Goal: Transaction & Acquisition: Download file/media

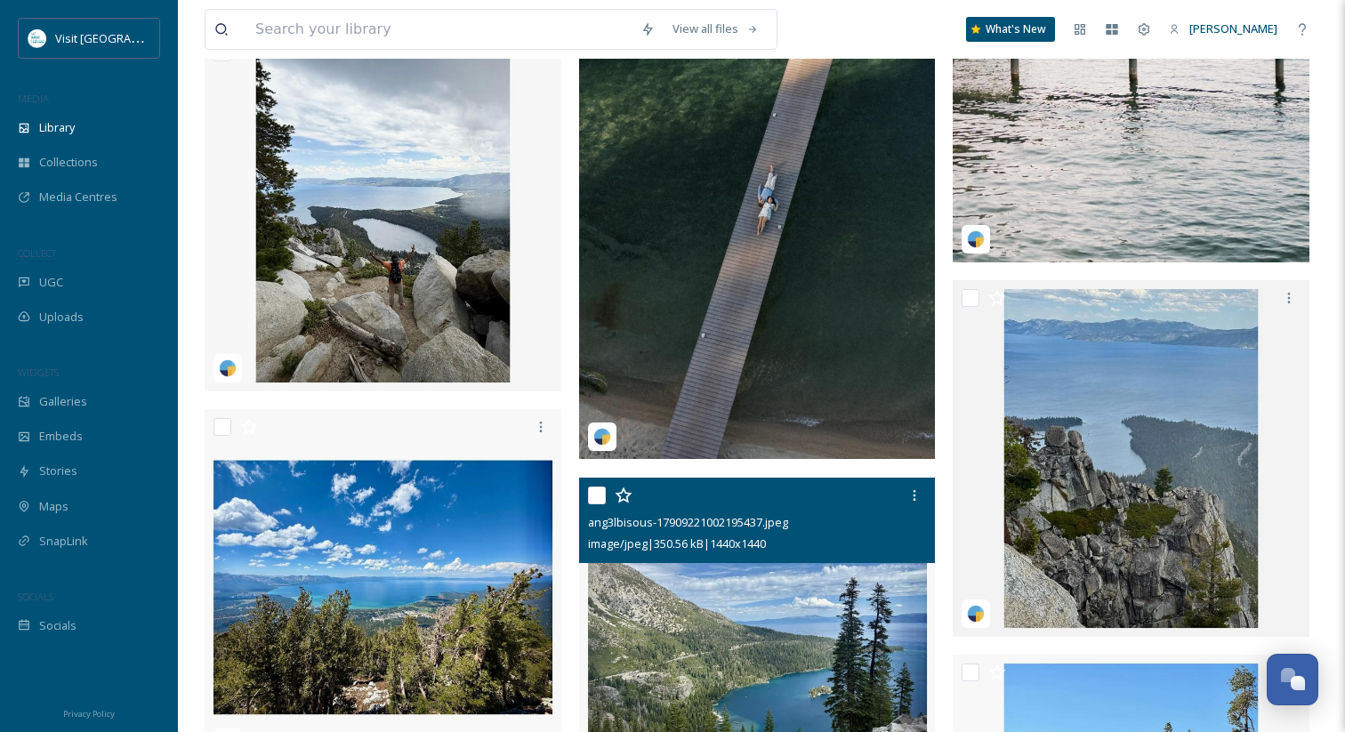
scroll to position [10427, 0]
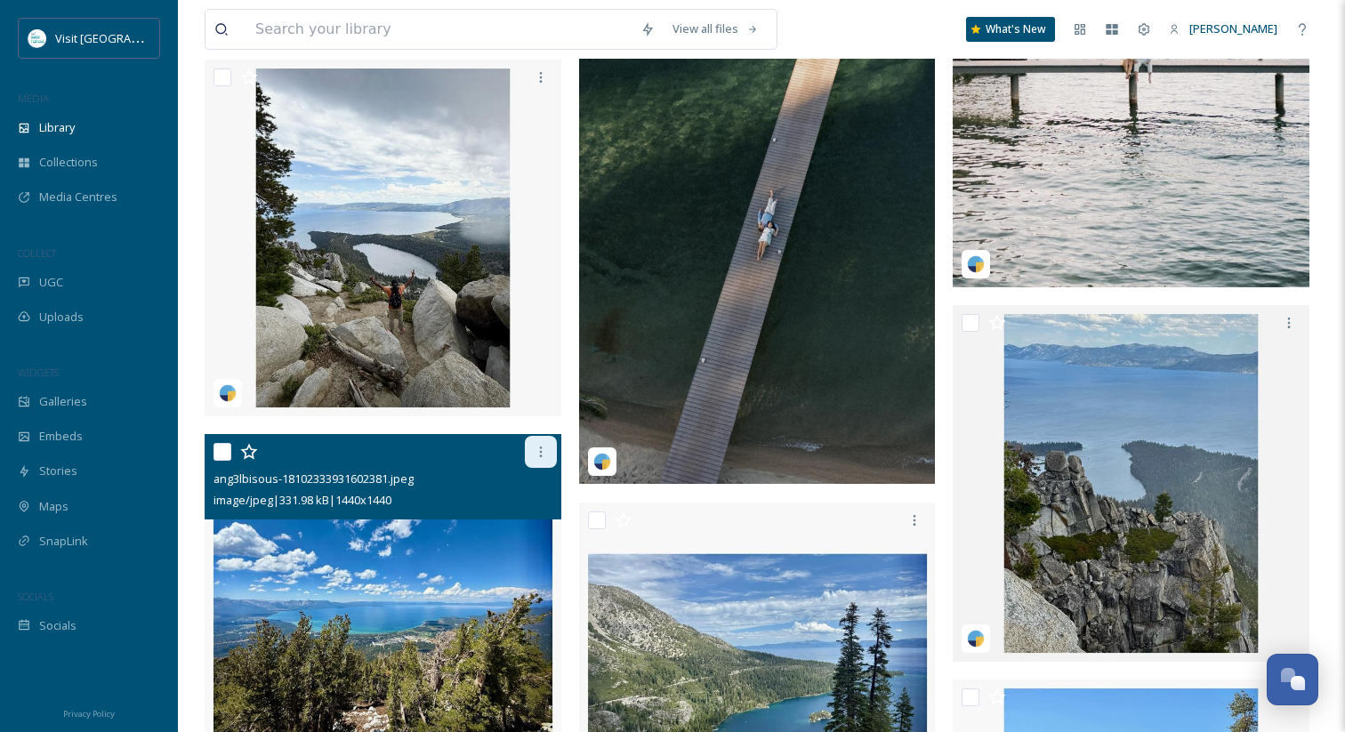
click at [542, 459] on div at bounding box center [541, 452] width 32 height 32
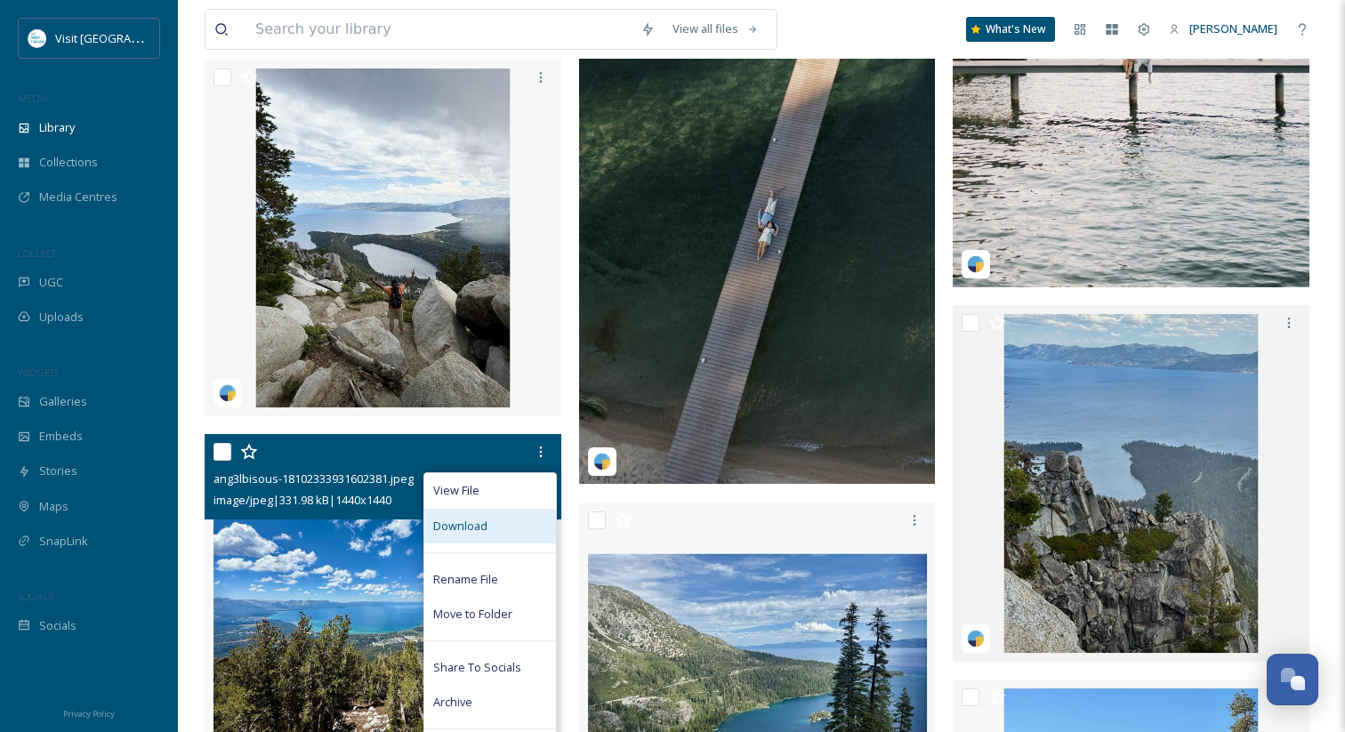
click at [497, 529] on div "Download" at bounding box center [490, 526] width 132 height 35
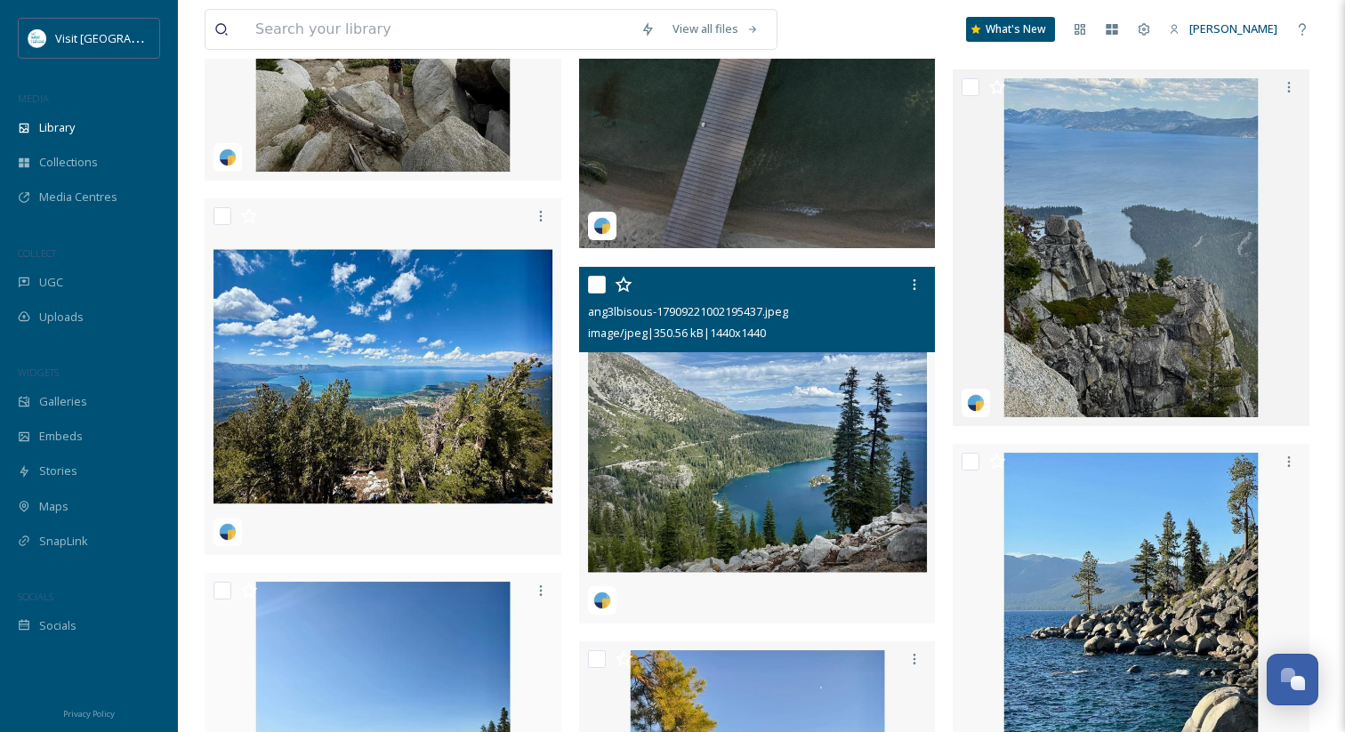
scroll to position [10664, 0]
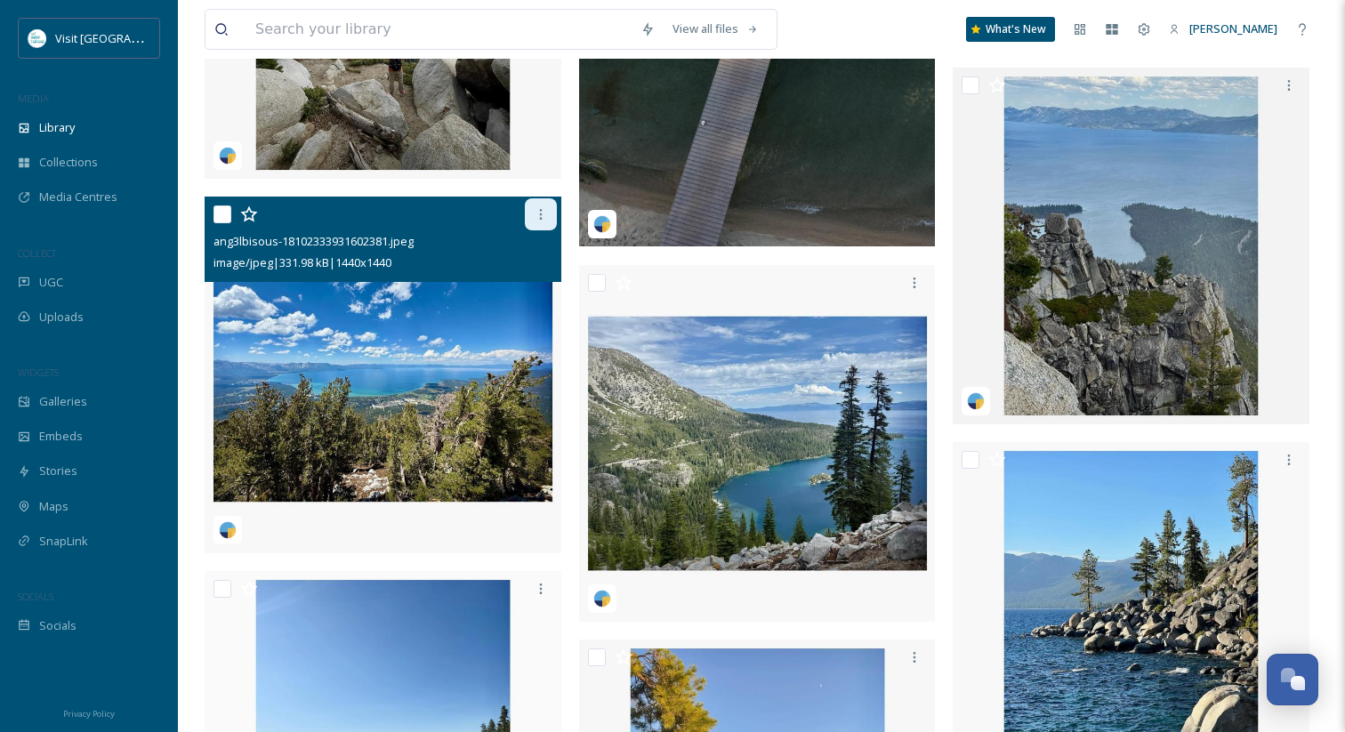
click at [550, 220] on div at bounding box center [541, 214] width 32 height 32
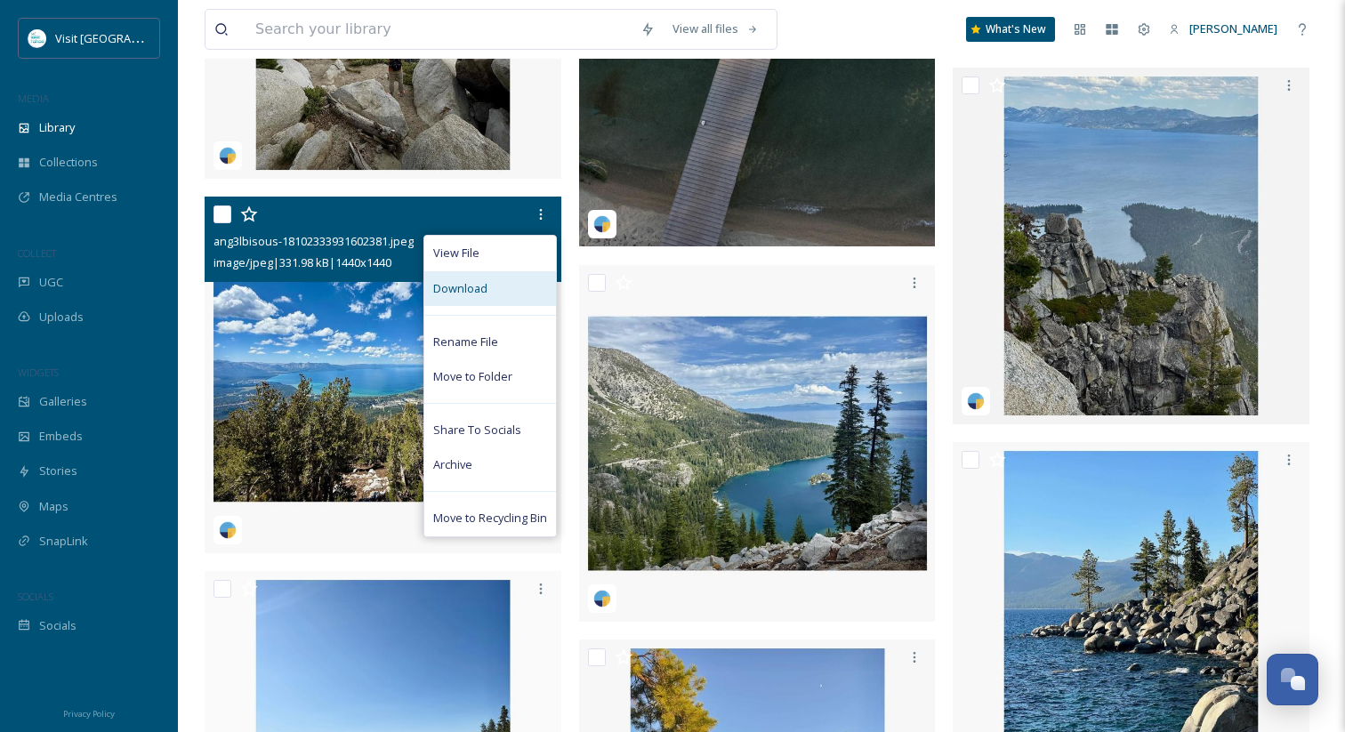
click at [466, 287] on span "Download" at bounding box center [460, 288] width 54 height 17
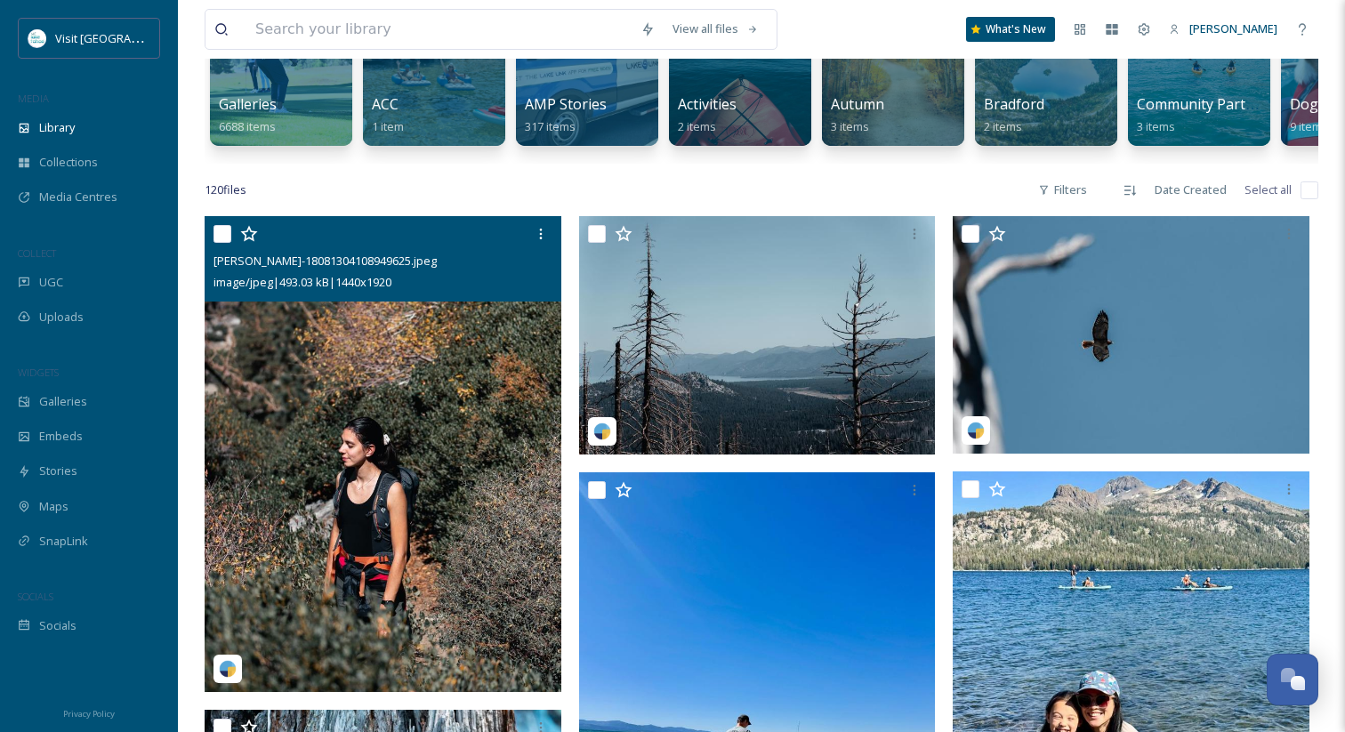
scroll to position [215, 0]
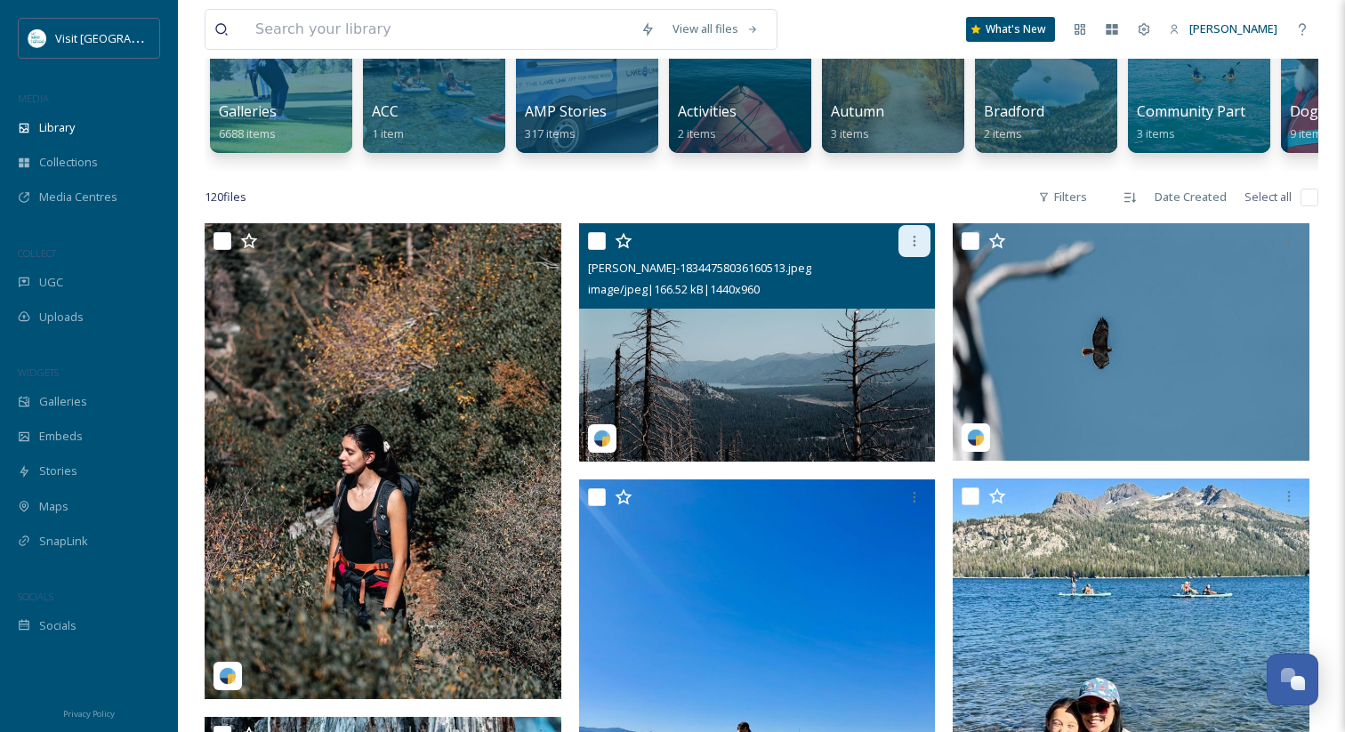
click at [912, 246] on icon at bounding box center [914, 241] width 14 height 14
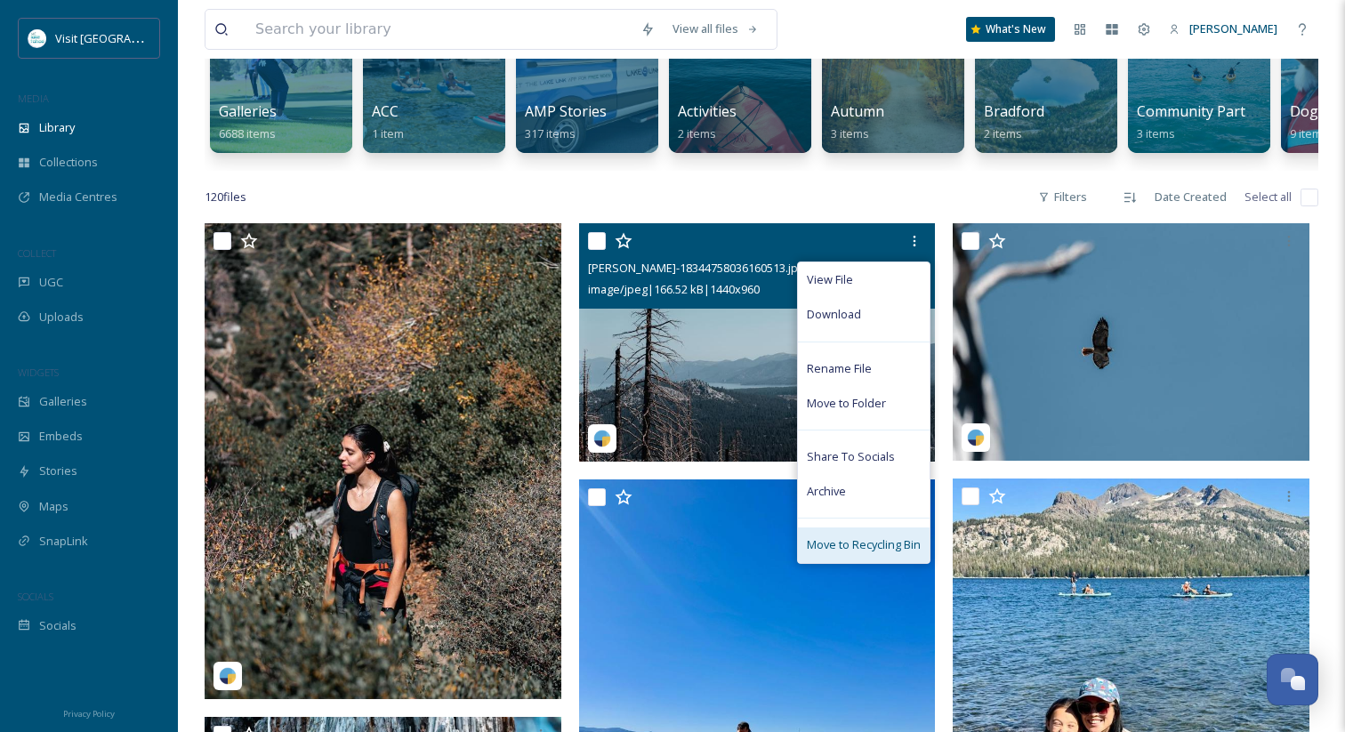
click at [859, 536] on span "Move to Recycling Bin" at bounding box center [864, 544] width 114 height 17
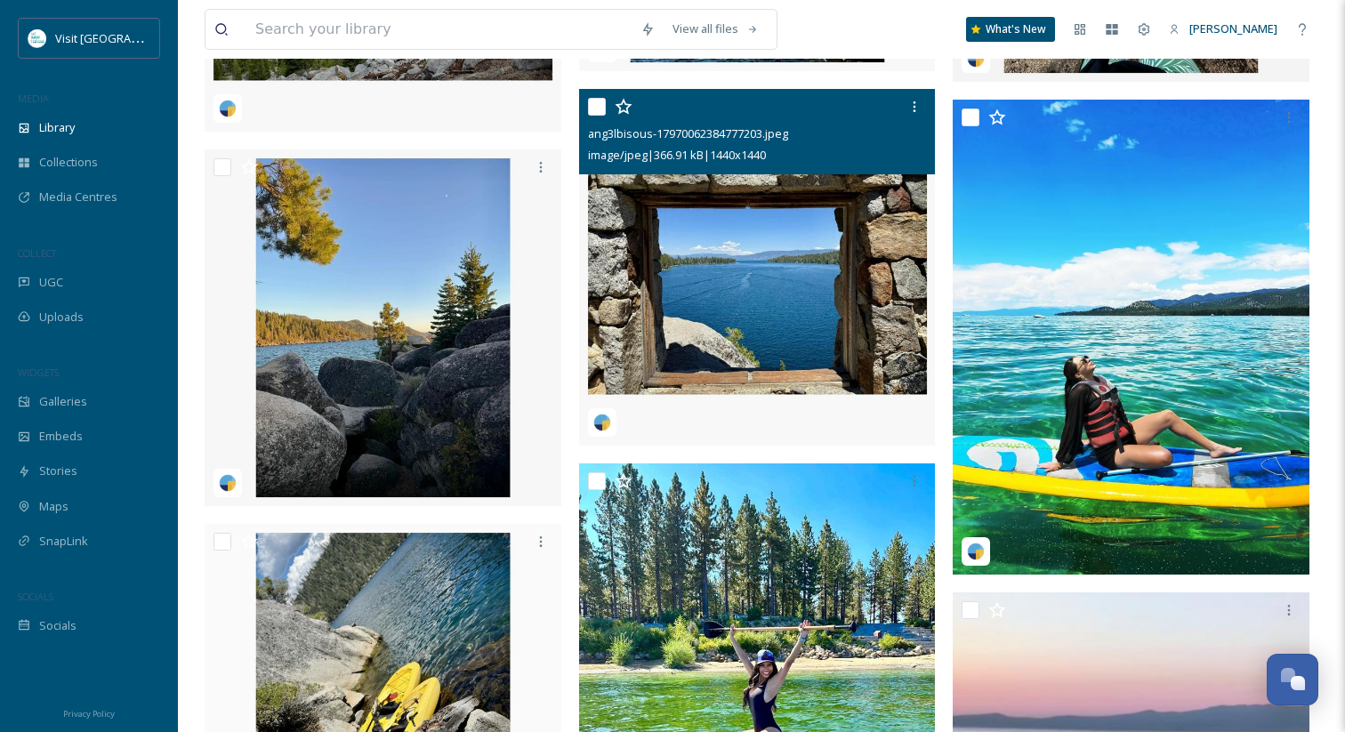
scroll to position [11397, 0]
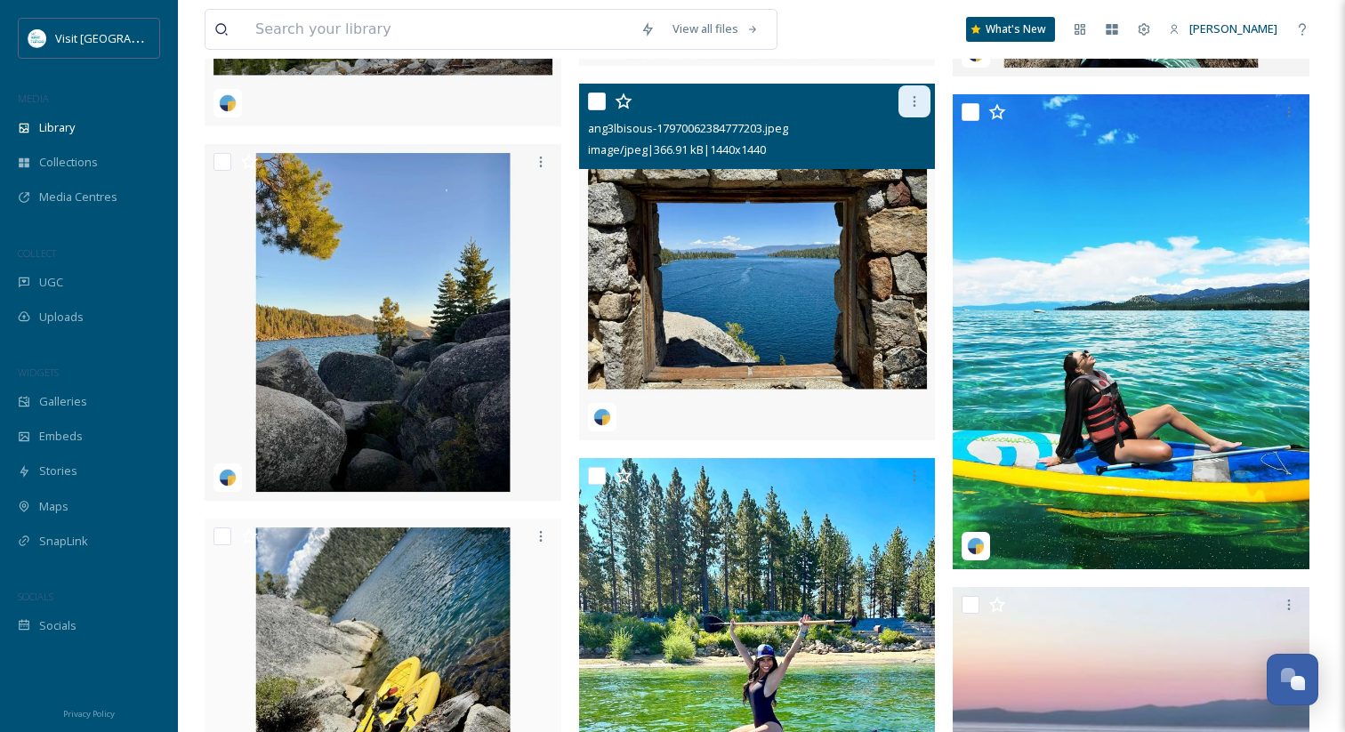
click at [915, 108] on div at bounding box center [914, 101] width 32 height 32
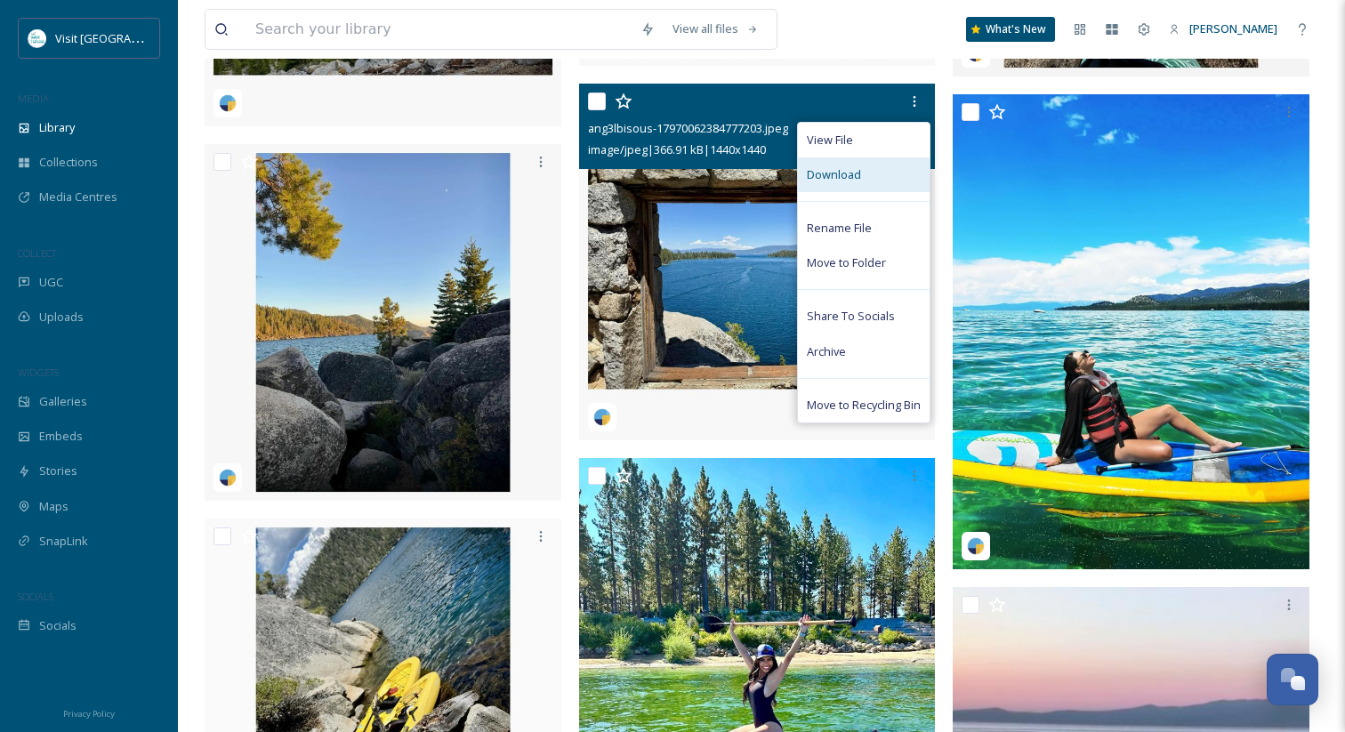
click at [856, 167] on span "Download" at bounding box center [834, 174] width 54 height 17
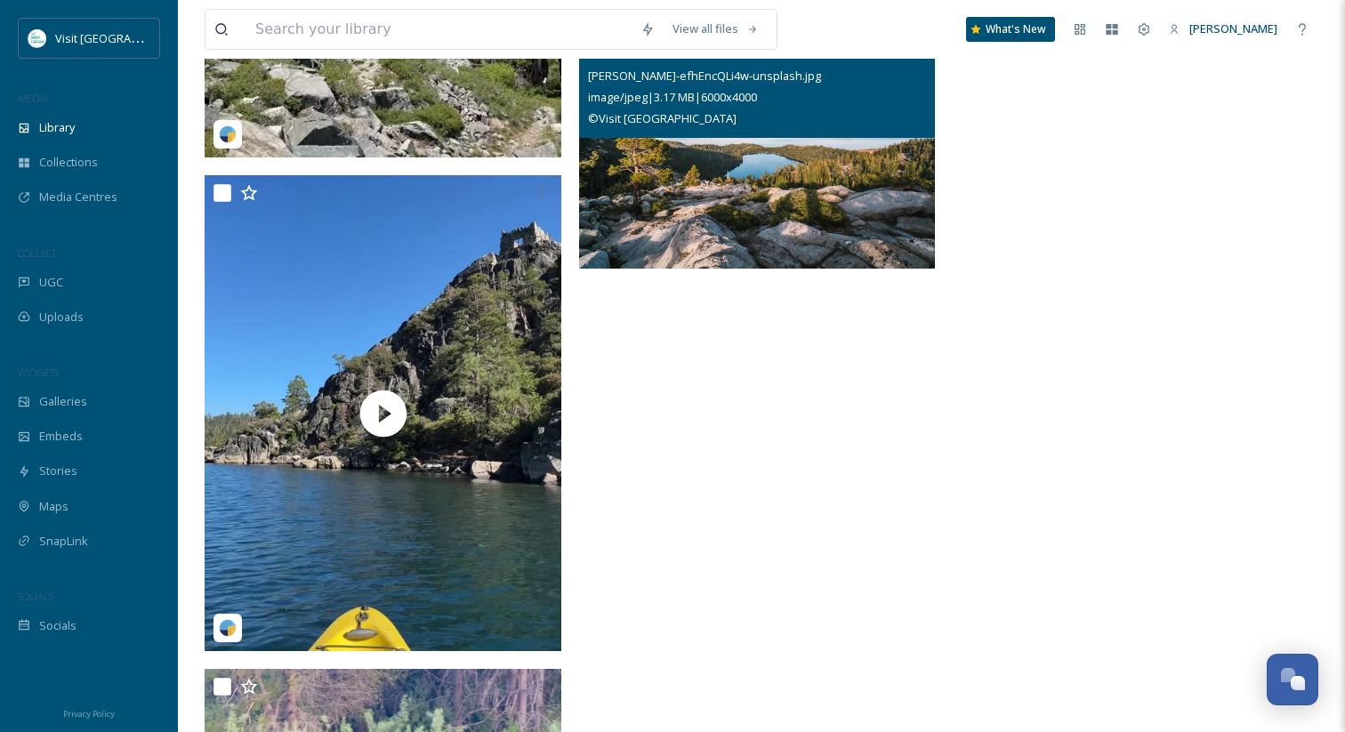
scroll to position [16653, 0]
